Goal: Task Accomplishment & Management: Manage account settings

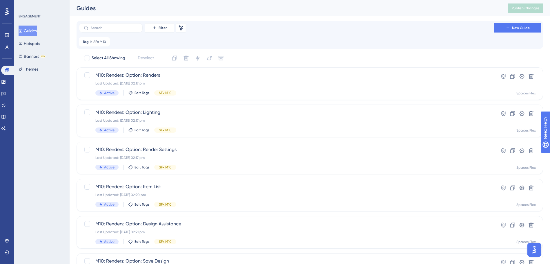
scroll to position [172, 0]
click at [298, 29] on div "Filter Remove Filters New Guide" at bounding box center [310, 27] width 462 height 9
click at [258, 33] on div "Filter Remove Filters New Guide Tag is SFx M10 SFx M10 Remove" at bounding box center [310, 34] width 462 height 23
click at [104, 28] on input "text" at bounding box center [114, 28] width 47 height 4
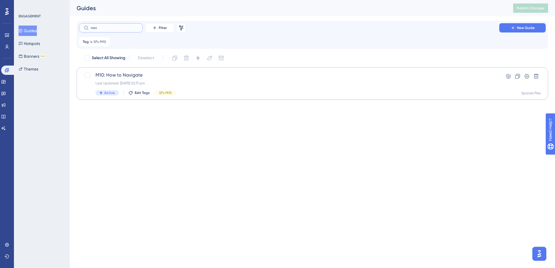
type input "nav"
click at [297, 81] on div "Last Updated: [DATE] 02:17 pm" at bounding box center [288, 83] width 387 height 5
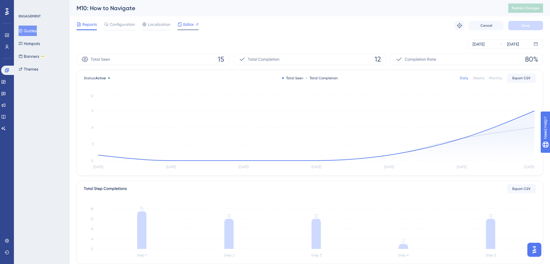
click at [196, 23] on div at bounding box center [197, 24] width 3 height 7
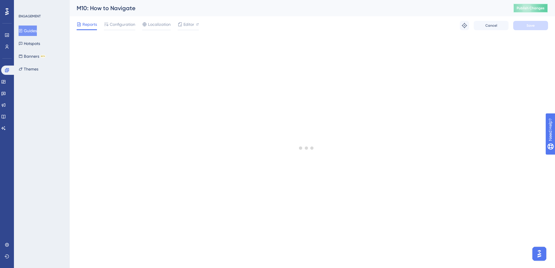
click at [535, 9] on span "Publish Changes" at bounding box center [530, 8] width 28 height 5
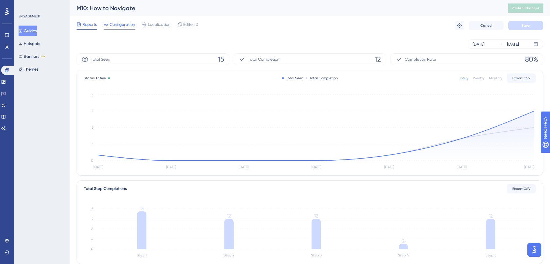
click at [117, 28] on div "Configuration" at bounding box center [119, 25] width 31 height 9
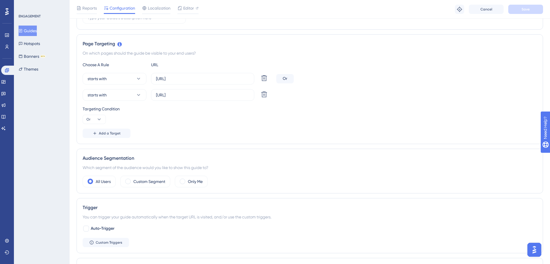
scroll to position [145, 0]
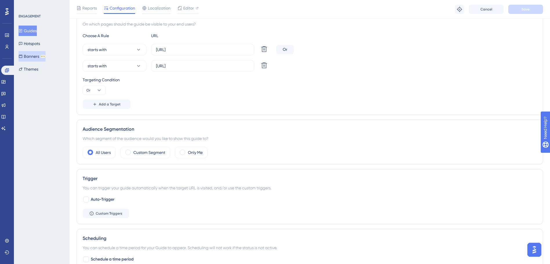
click at [41, 56] on button "Banners BETA" at bounding box center [32, 56] width 27 height 10
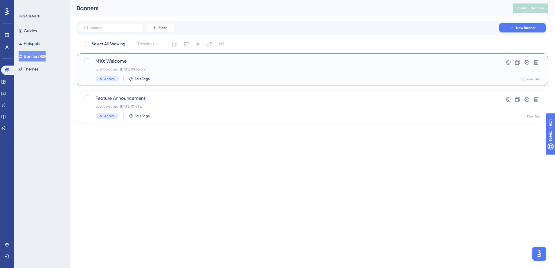
click at [176, 70] on div "Last Updated: [DATE] 09:46 am" at bounding box center [288, 69] width 387 height 5
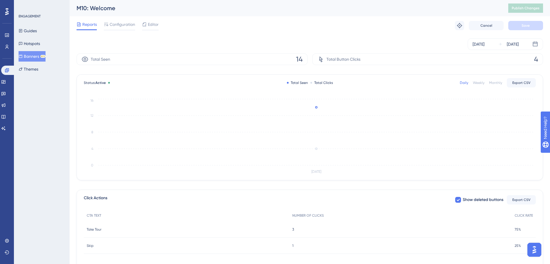
click at [123, 30] on div "Reports Configuration Editor Troubleshoot Cancel Save" at bounding box center [310, 25] width 467 height 19
click at [122, 28] on div "Configuration" at bounding box center [119, 25] width 31 height 9
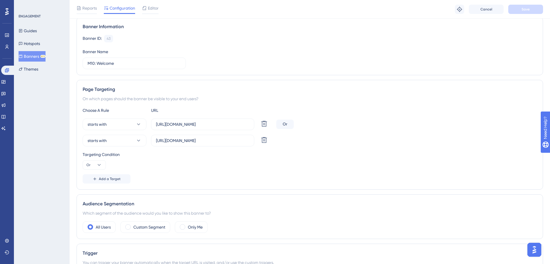
scroll to position [58, 0]
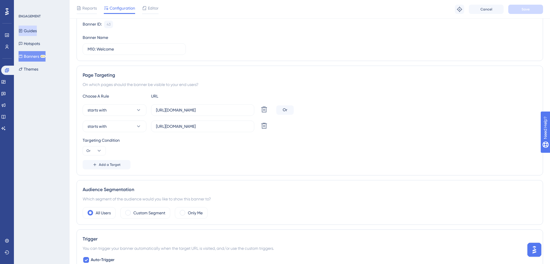
click at [32, 32] on button "Guides" at bounding box center [28, 31] width 18 height 10
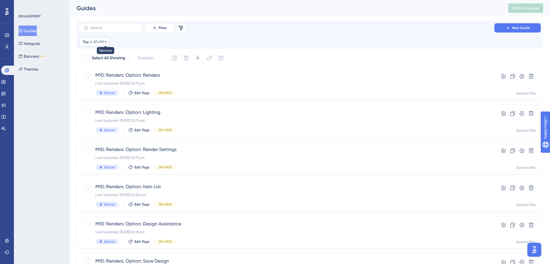
click at [104, 41] on icon at bounding box center [105, 41] width 3 height 3
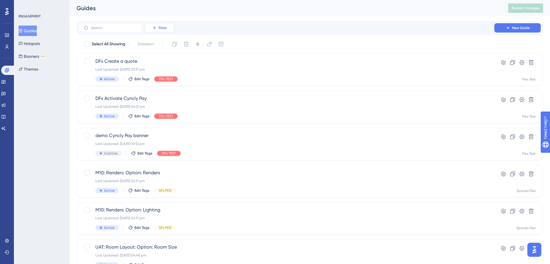
click at [169, 27] on button "Filter" at bounding box center [159, 27] width 29 height 9
click at [171, 46] on div "Tags Tags" at bounding box center [165, 45] width 24 height 12
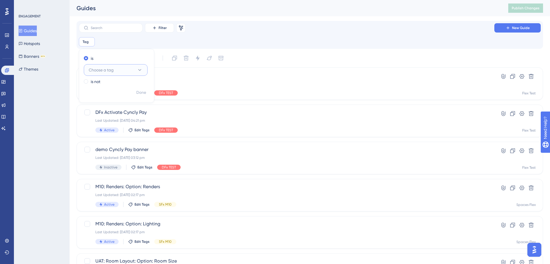
click at [115, 71] on button "Choose a tag" at bounding box center [116, 70] width 64 height 12
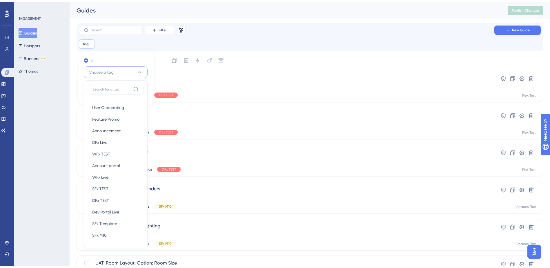
scroll to position [29, 0]
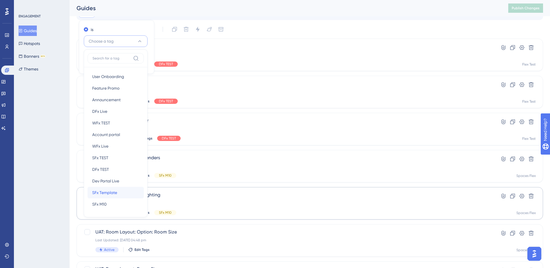
click at [112, 196] on div "SFx Template SFx Template" at bounding box center [115, 193] width 47 height 12
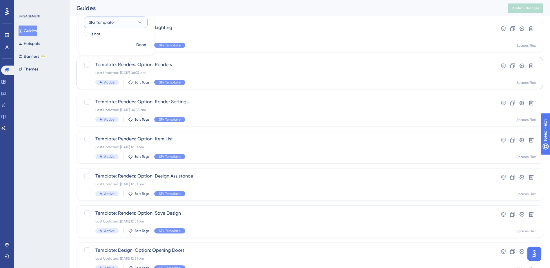
scroll to position [58, 0]
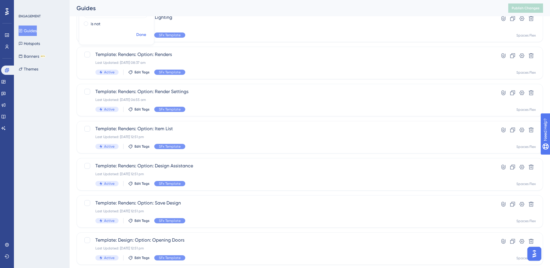
click at [144, 34] on span "Done" at bounding box center [141, 34] width 10 height 7
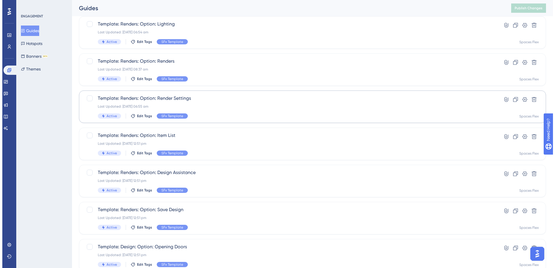
scroll to position [0, 0]
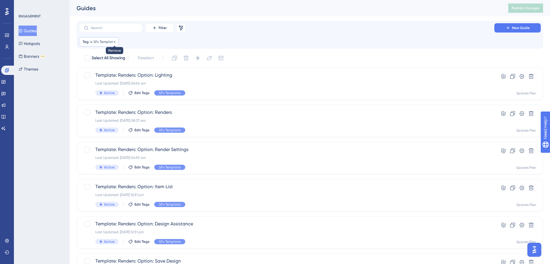
click at [114, 41] on icon at bounding box center [115, 42] width 2 height 2
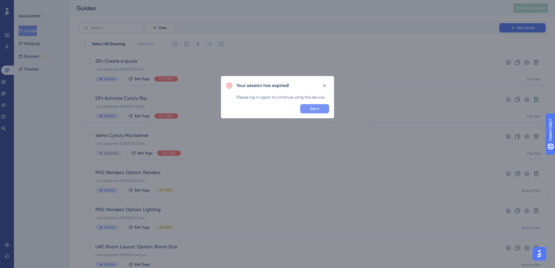
click at [318, 110] on span "Got it" at bounding box center [314, 108] width 9 height 5
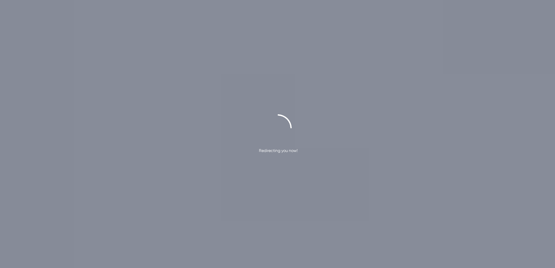
click at [325, 85] on div "Redirecting you now!" at bounding box center [277, 134] width 555 height 268
